Goal: Find specific page/section: Find specific page/section

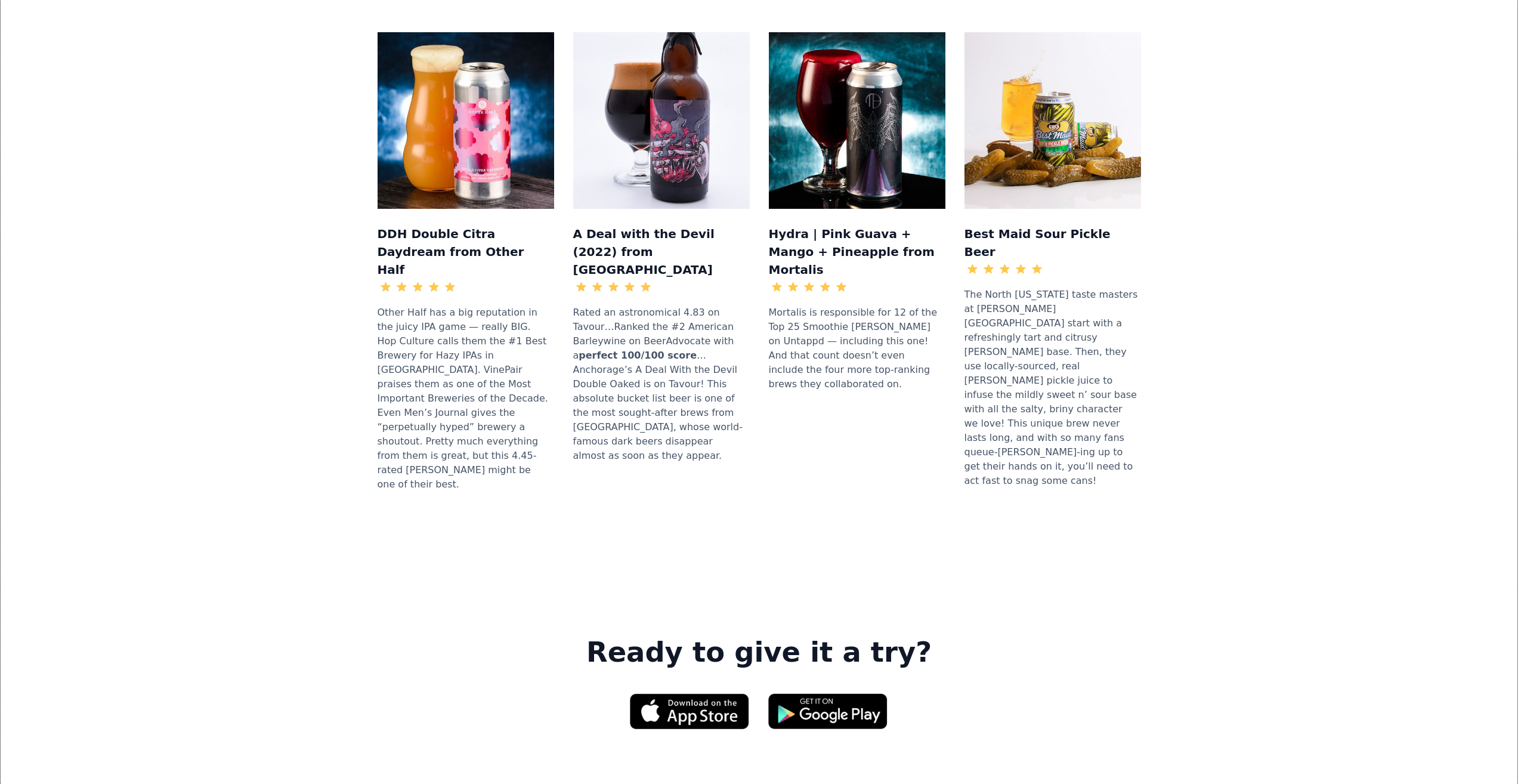
scroll to position [1372, 0]
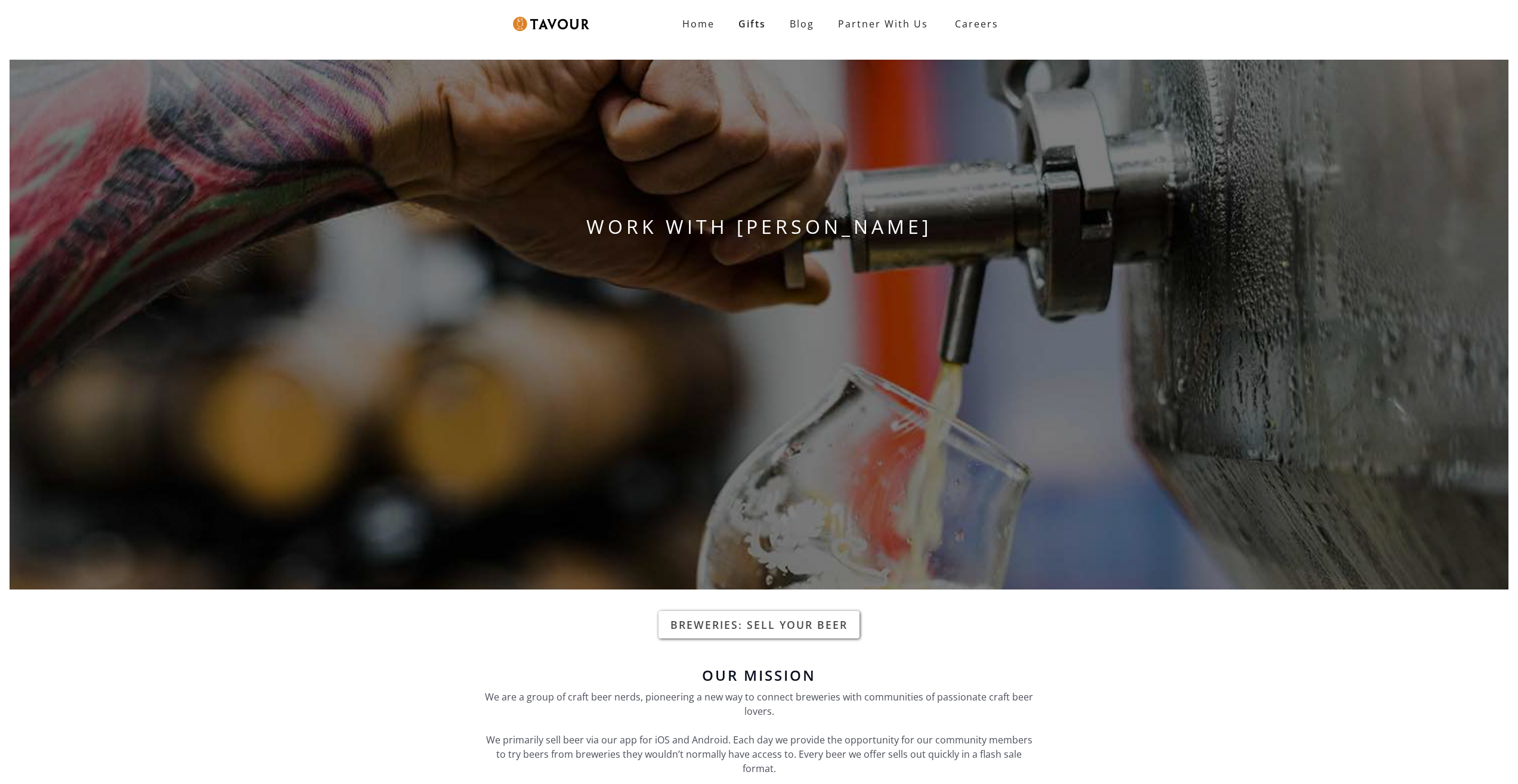
click at [844, 624] on link "Breweries: Sell your beer" at bounding box center [759, 624] width 201 height 27
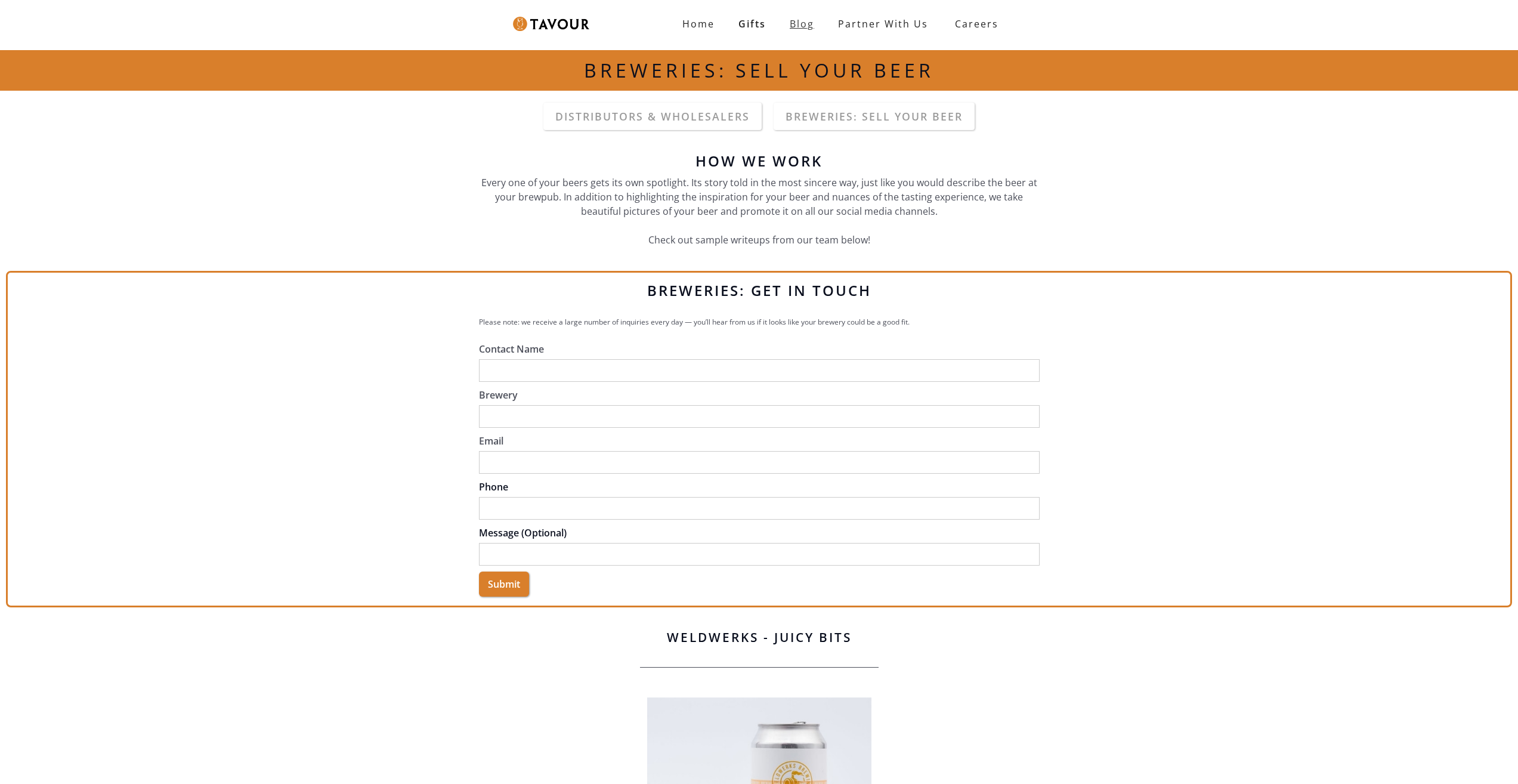
click at [819, 20] on link "Blog" at bounding box center [802, 23] width 49 height 23
